Goal: Information Seeking & Learning: Learn about a topic

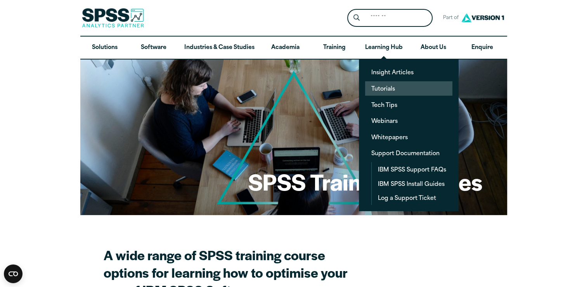
click at [379, 87] on link "Tutorials" at bounding box center [408, 88] width 87 height 14
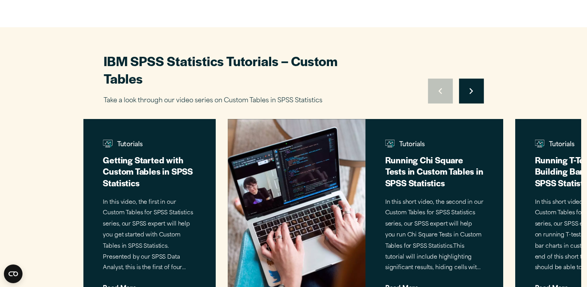
scroll to position [349, 0]
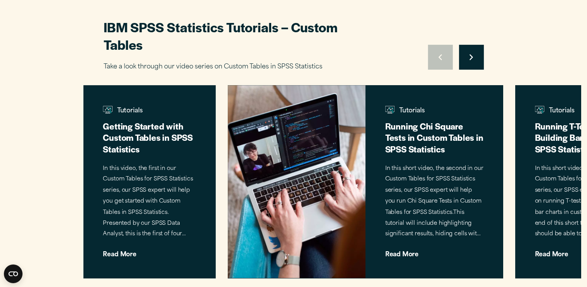
click at [471, 61] on button "Move to next slide" at bounding box center [471, 57] width 25 height 25
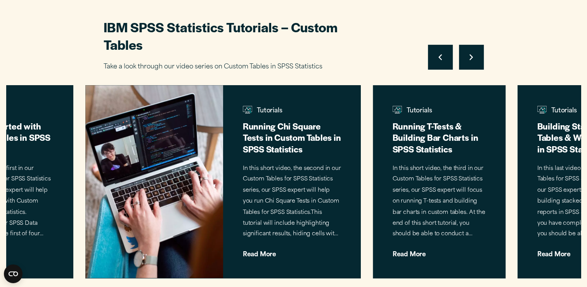
click at [471, 61] on button "Move to next slide" at bounding box center [471, 57] width 25 height 25
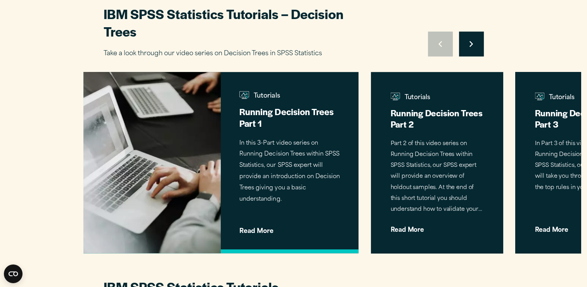
scroll to position [660, 0]
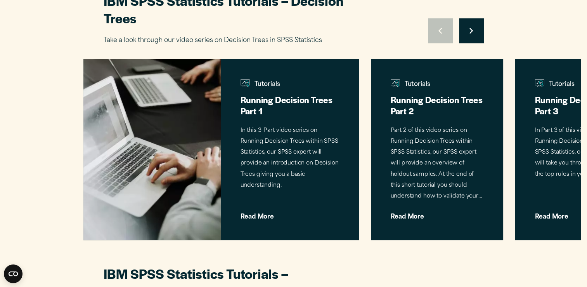
click at [478, 27] on button "Move to next slide" at bounding box center [471, 30] width 25 height 25
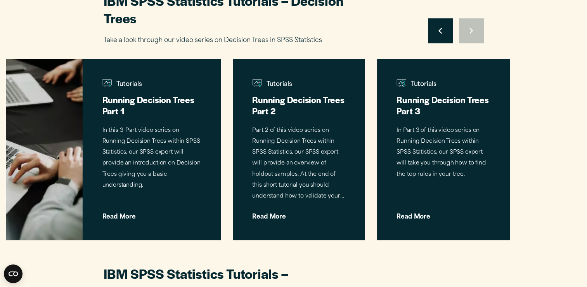
click at [478, 27] on div "Move to previous slide Move to next slide" at bounding box center [456, 30] width 56 height 25
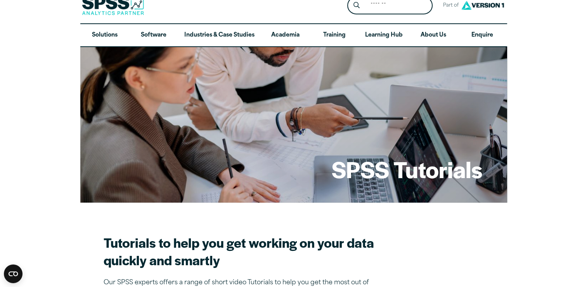
scroll to position [0, 0]
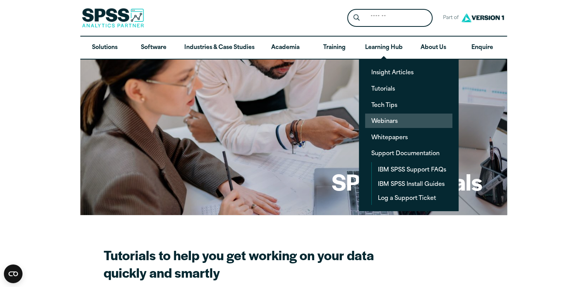
click at [381, 118] on link "Webinars" at bounding box center [408, 120] width 87 height 14
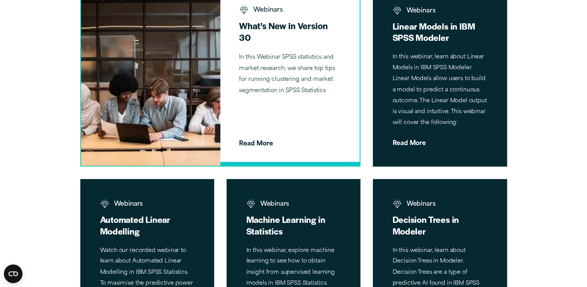
scroll to position [1048, 0]
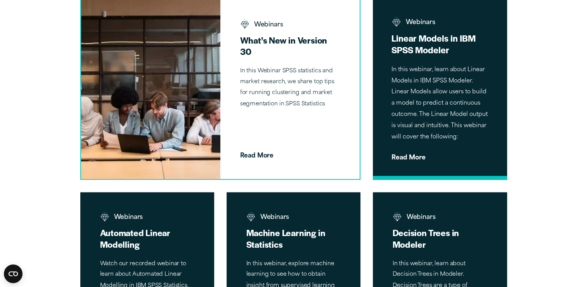
click at [432, 102] on p "In this webinar, learn about Linear Models in IBM SPSS Modeler. Linear Models a…" at bounding box center [440, 103] width 97 height 78
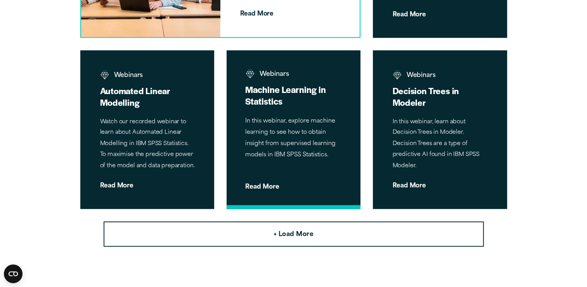
scroll to position [1204, 0]
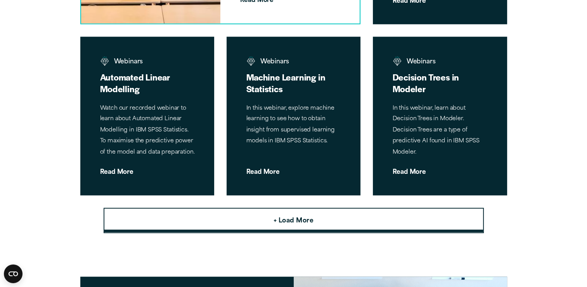
click at [326, 218] on button "+ Load More" at bounding box center [294, 220] width 381 height 26
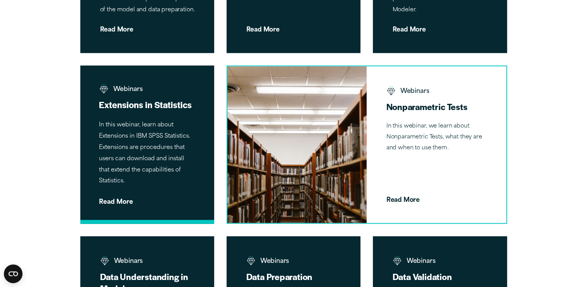
scroll to position [1359, 0]
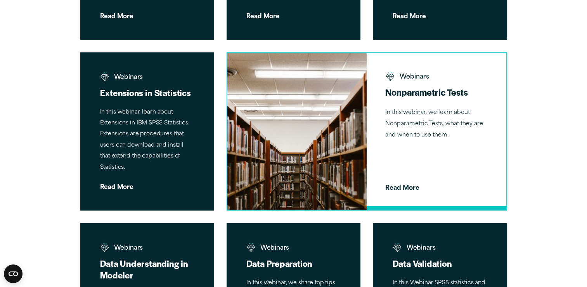
click at [445, 172] on div "Webinars Nonparametric Tests In this webinar, we learn about Nonparametric Test…" at bounding box center [436, 131] width 139 height 156
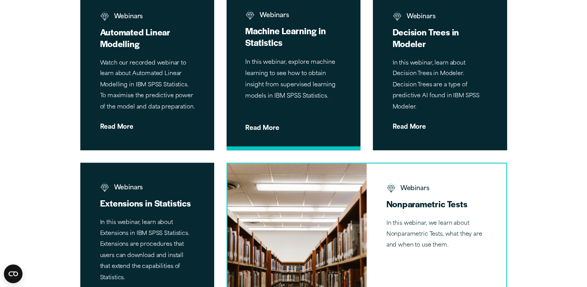
scroll to position [1204, 0]
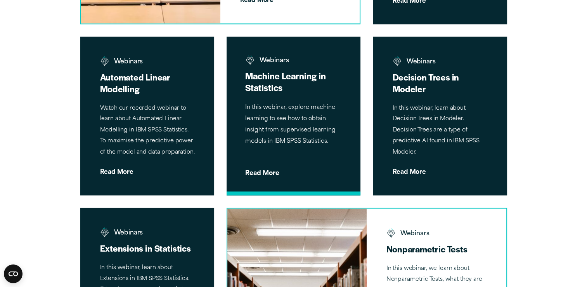
click at [286, 118] on p "In this webinar, explore machine learning to see how to obtain insight from sup…" at bounding box center [293, 124] width 97 height 45
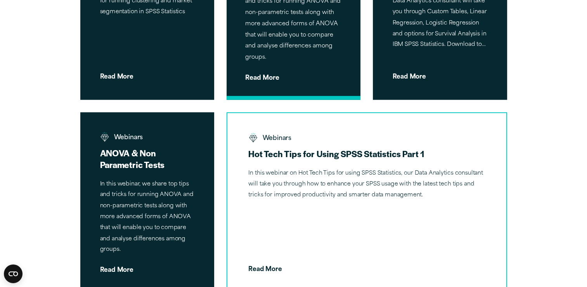
scroll to position [2058, 0]
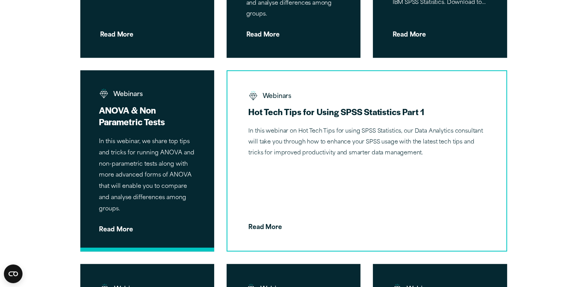
click at [152, 122] on h3 "ANOVA & Non Parametric Tests" at bounding box center [147, 115] width 97 height 23
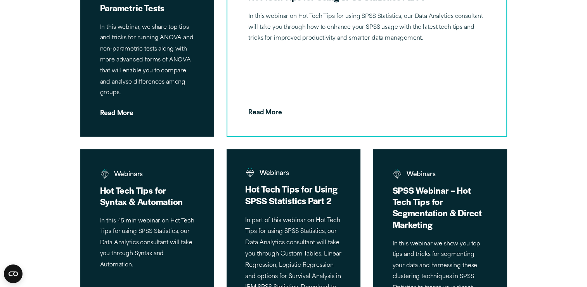
scroll to position [2213, 0]
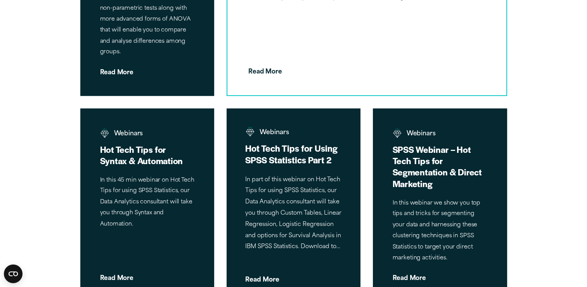
click at [292, 170] on div "Webinars Hot Tech Tips for Using SPSS Statistics Part 2 In part of this webinar…" at bounding box center [294, 204] width 134 height 193
click at [294, 165] on div "Webinars Hot Tech Tips for Using SPSS Statistics Part 2 In part of this webinar…" at bounding box center [294, 204] width 134 height 193
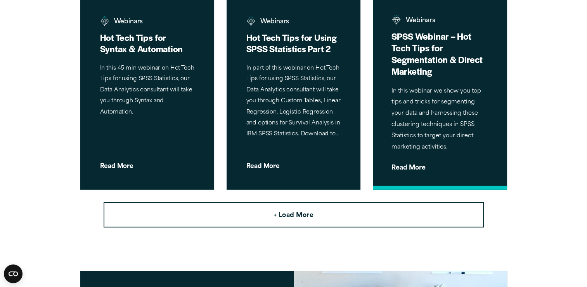
scroll to position [2330, 0]
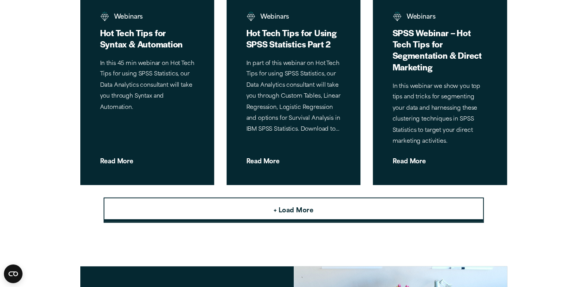
click at [337, 210] on button "+ Load More" at bounding box center [294, 210] width 381 height 26
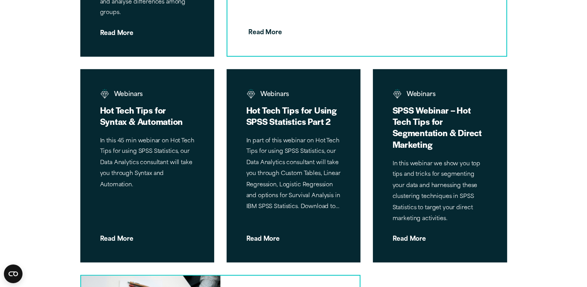
scroll to position [2252, 0]
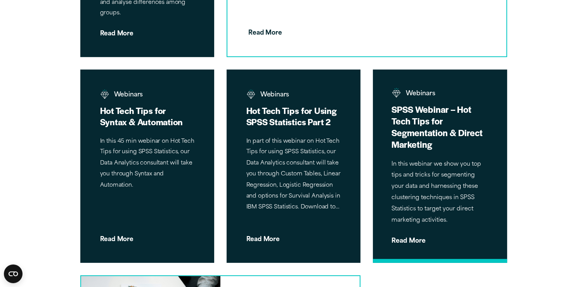
click at [445, 156] on div "Webinars SPSS Webinar – Hot Tech Tips for Segmentation & Direct Marketing In th…" at bounding box center [440, 166] width 134 height 193
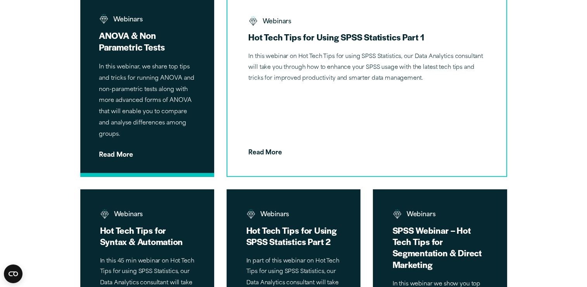
scroll to position [2097, 0]
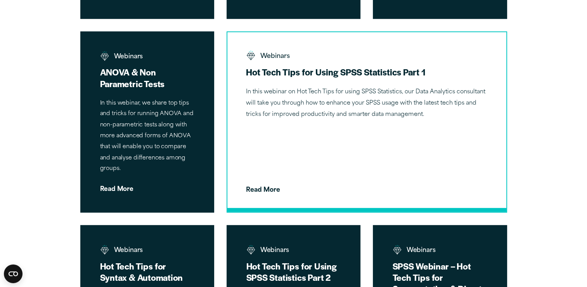
click at [349, 107] on p "In this webinar on Hot Tech Tips for using SPSS Statistics, our Data Analytics …" at bounding box center [367, 103] width 242 height 33
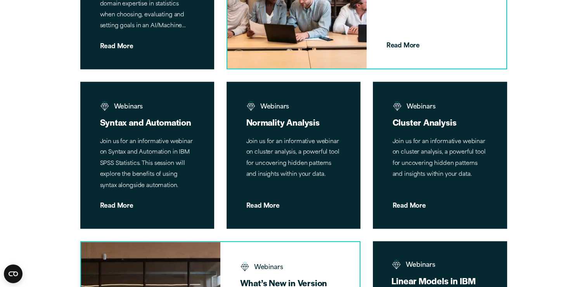
scroll to position [932, 0]
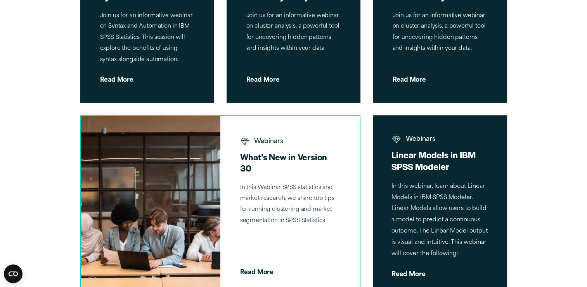
click at [412, 198] on p "In this webinar, learn about Linear Models in IBM SPSS Modeler. Linear Models a…" at bounding box center [440, 220] width 97 height 78
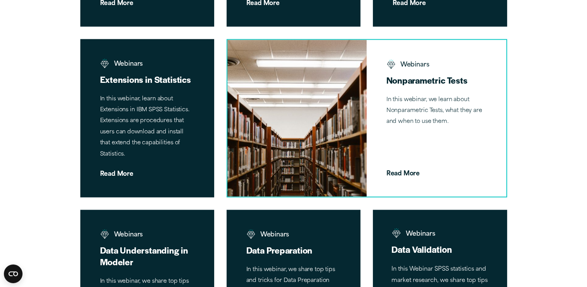
scroll to position [1359, 0]
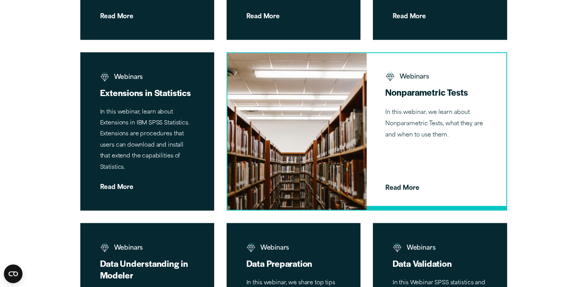
click at [449, 155] on div "Webinars Nonparametric Tests In this webinar, we learn about Nonparametric Test…" at bounding box center [436, 131] width 139 height 156
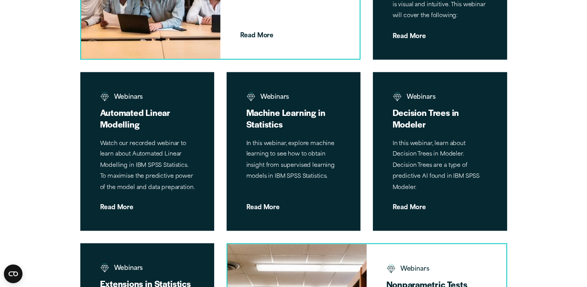
scroll to position [1165, 0]
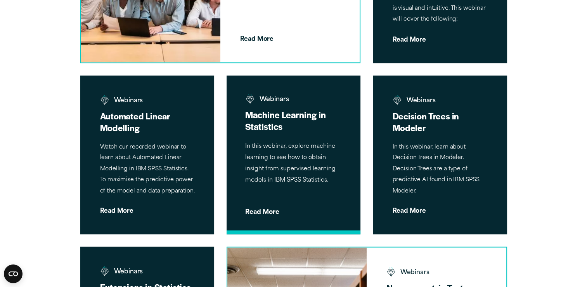
click at [292, 146] on p "In this webinar, explore machine learning to see how to obtain insight from sup…" at bounding box center [293, 163] width 97 height 45
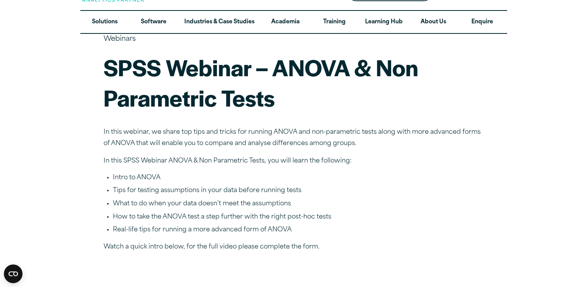
scroll to position [39, 0]
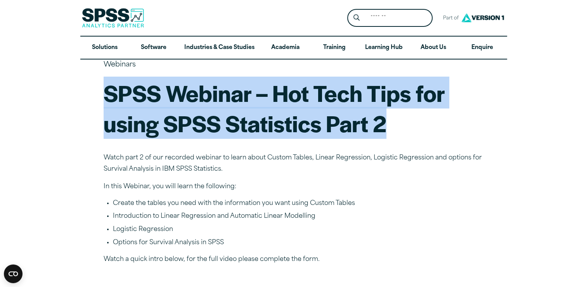
drag, startPoint x: 106, startPoint y: 90, endPoint x: 397, endPoint y: 118, distance: 293.0
click at [397, 118] on h1 "SPSS Webinar – Hot Tech Tips for using SPSS Statistics Part 2" at bounding box center [294, 108] width 381 height 60
copy h1 "SPSS Webinar – Hot Tech Tips for using SPSS Statistics Part 2"
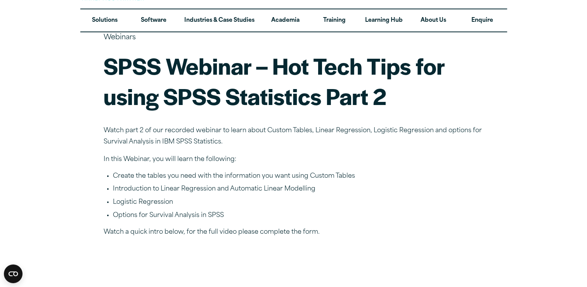
scroll to position [39, 0]
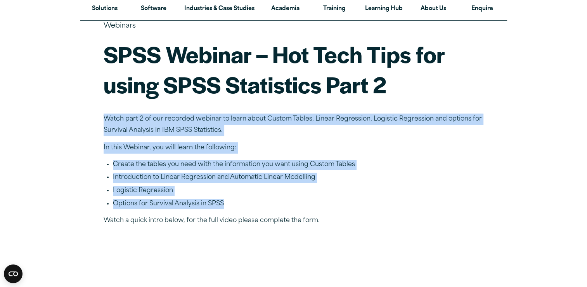
drag, startPoint x: 103, startPoint y: 116, endPoint x: 253, endPoint y: 201, distance: 171.9
copy article "Watch part 2 of our recorded webinar to learn about Custom Tables, Linear Regre…"
click at [287, 203] on li "Options for Survival Analysis in SPSS" at bounding box center [298, 204] width 371 height 10
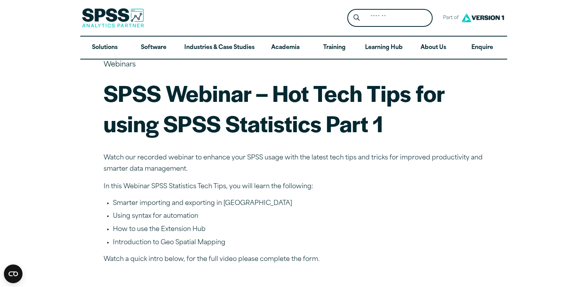
scroll to position [39, 0]
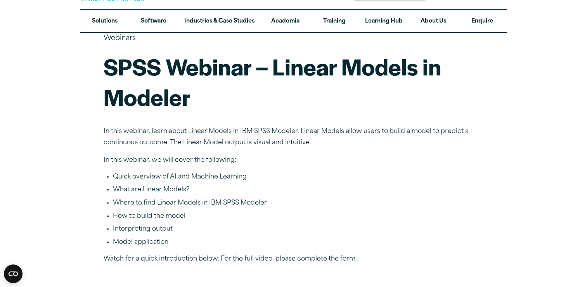
scroll to position [39, 0]
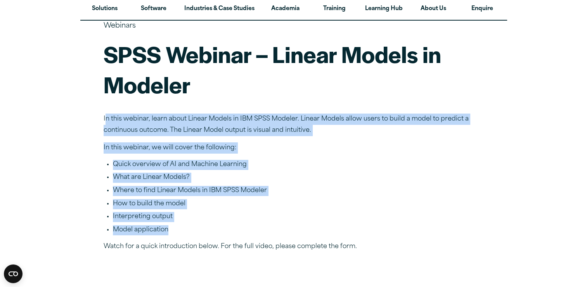
drag, startPoint x: 106, startPoint y: 117, endPoint x: 175, endPoint y: 229, distance: 131.1
copy article "n this webinar, learn about Linear Models in IBM SPSS Modeler. Linear Models al…"
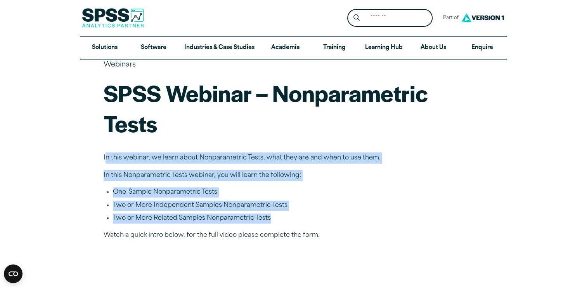
drag, startPoint x: 104, startPoint y: 158, endPoint x: 312, endPoint y: 216, distance: 215.5
click at [214, 201] on li "Two or More Independent Samples Nonparametric Tests" at bounding box center [298, 205] width 371 height 10
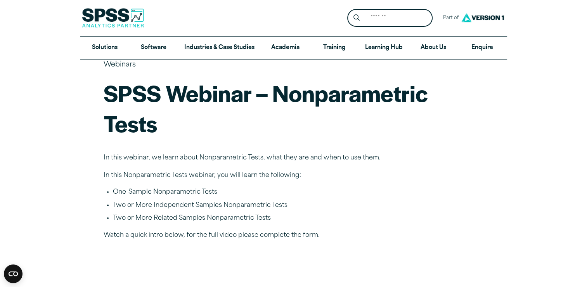
click at [104, 156] on p "In this webinar, we learn about Nonparametric Tests, what they are and when to …" at bounding box center [294, 157] width 381 height 11
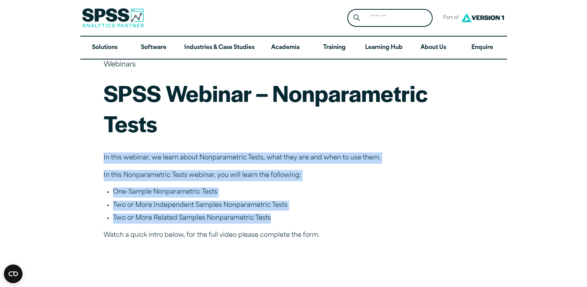
drag, startPoint x: 103, startPoint y: 155, endPoint x: 322, endPoint y: 221, distance: 228.6
copy article "In this webinar, we learn about Nonparametric Tests, what they are and when to …"
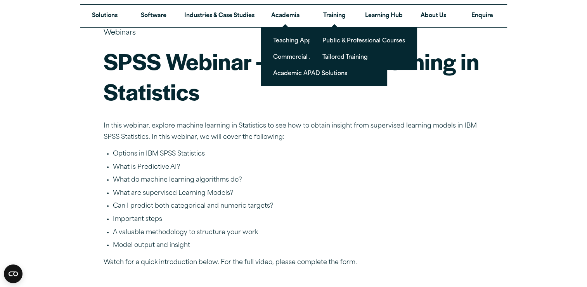
scroll to position [78, 0]
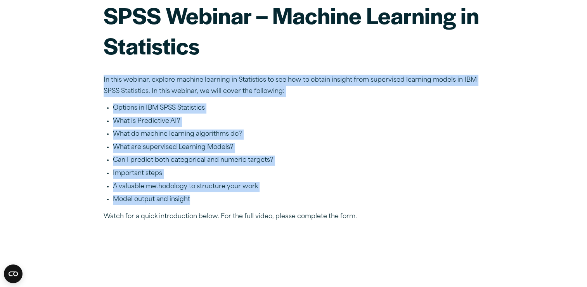
drag, startPoint x: 104, startPoint y: 78, endPoint x: 284, endPoint y: 198, distance: 216.8
copy article "In this webinar, explore machine learning in Statistics to see how to obtain in…"
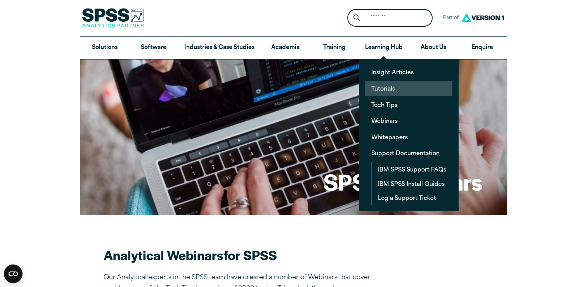
click at [379, 88] on link "Tutorials" at bounding box center [408, 88] width 87 height 14
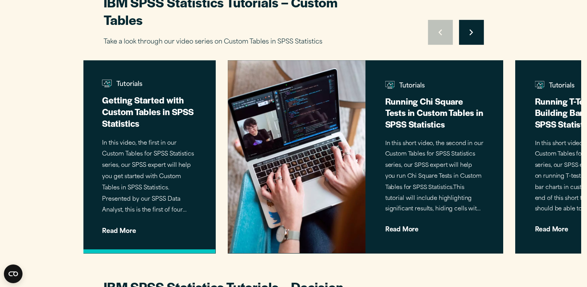
scroll to position [388, 0]
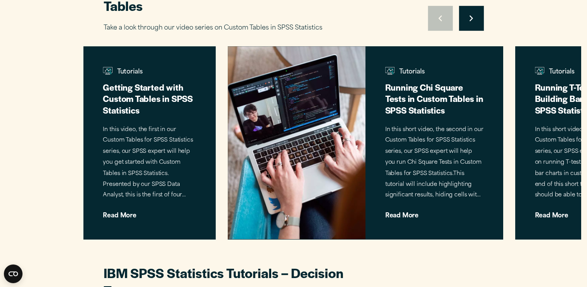
click at [474, 15] on button "Move to next slide" at bounding box center [471, 18] width 25 height 25
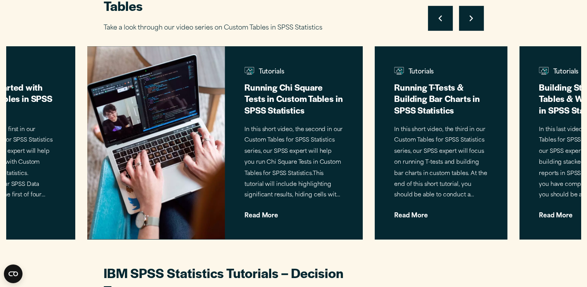
click at [474, 15] on button "Move to next slide" at bounding box center [471, 18] width 25 height 25
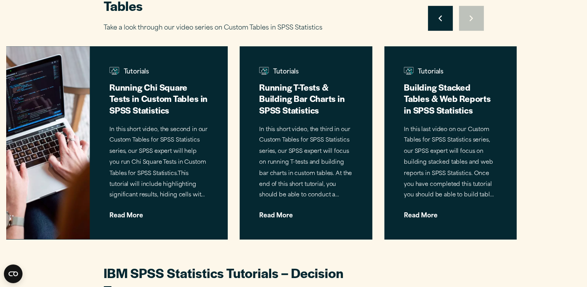
click at [474, 15] on div "Move to previous slide Move to next slide" at bounding box center [456, 18] width 56 height 25
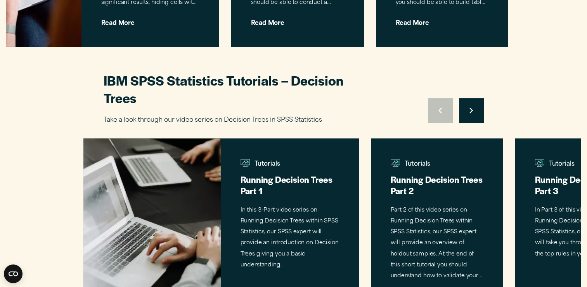
scroll to position [660, 0]
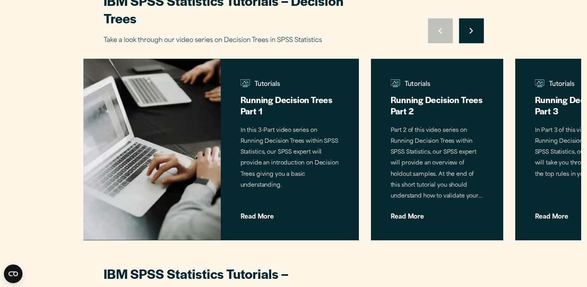
click at [468, 28] on button "Move to next slide" at bounding box center [471, 30] width 25 height 25
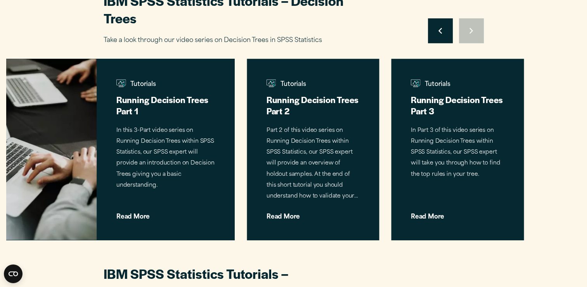
click at [468, 28] on div "Move to previous slide Move to next slide" at bounding box center [456, 30] width 56 height 25
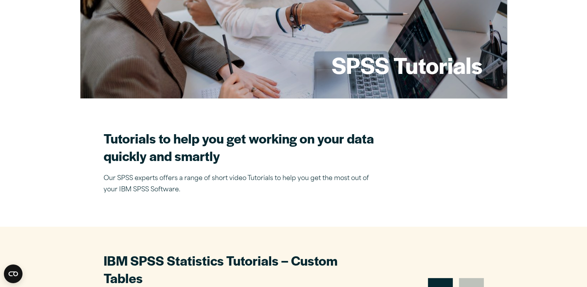
scroll to position [0, 0]
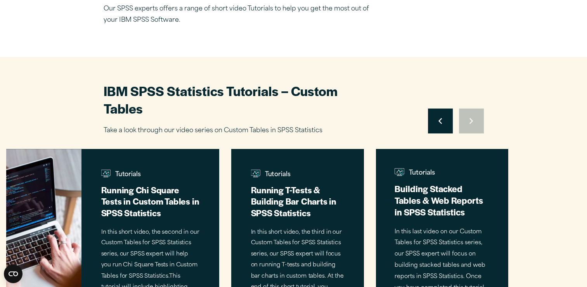
scroll to position [233, 0]
